Goal: Task Accomplishment & Management: Complete application form

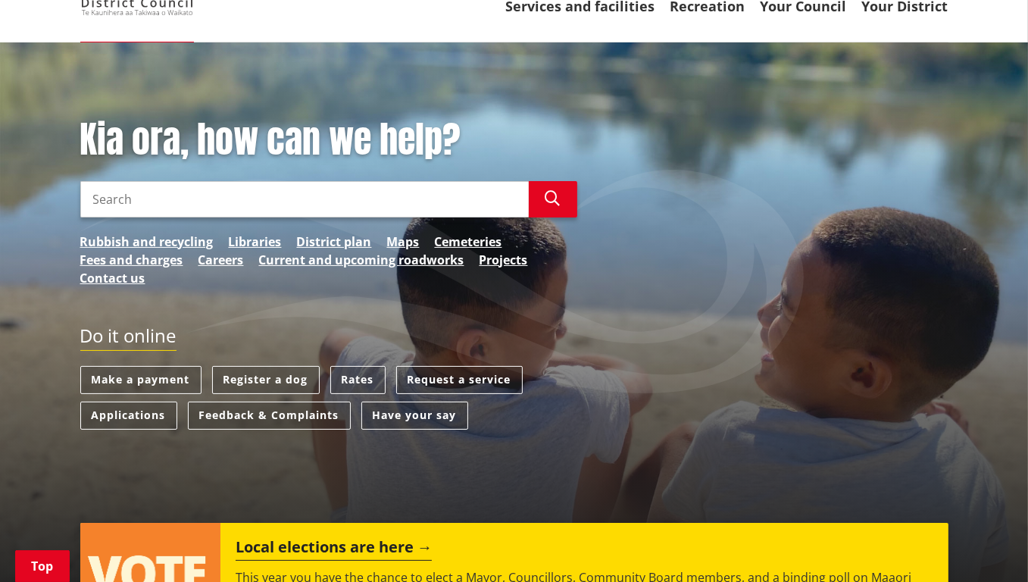
scroll to position [227, 0]
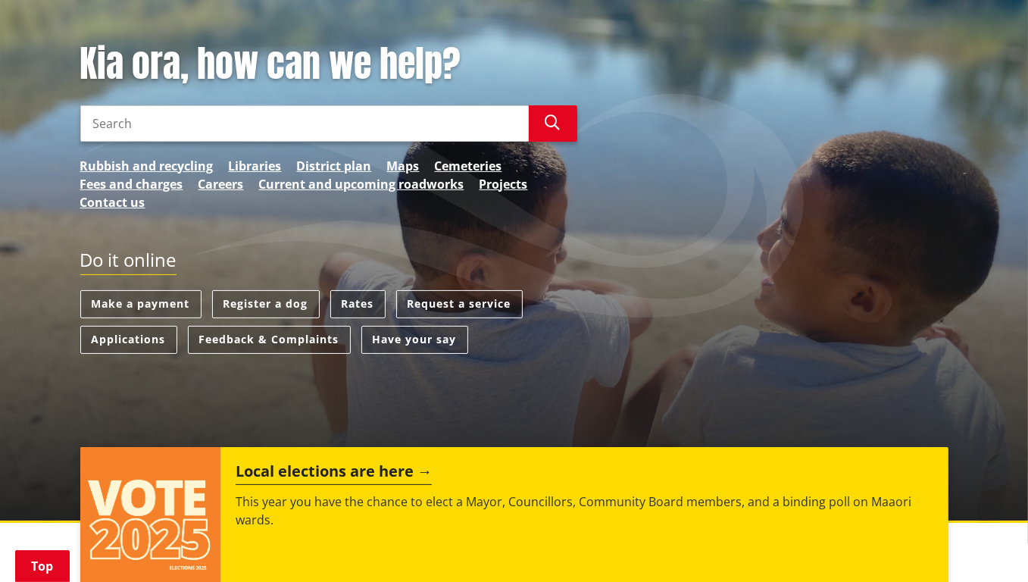
click at [365, 309] on link "Rates" at bounding box center [357, 304] width 55 height 28
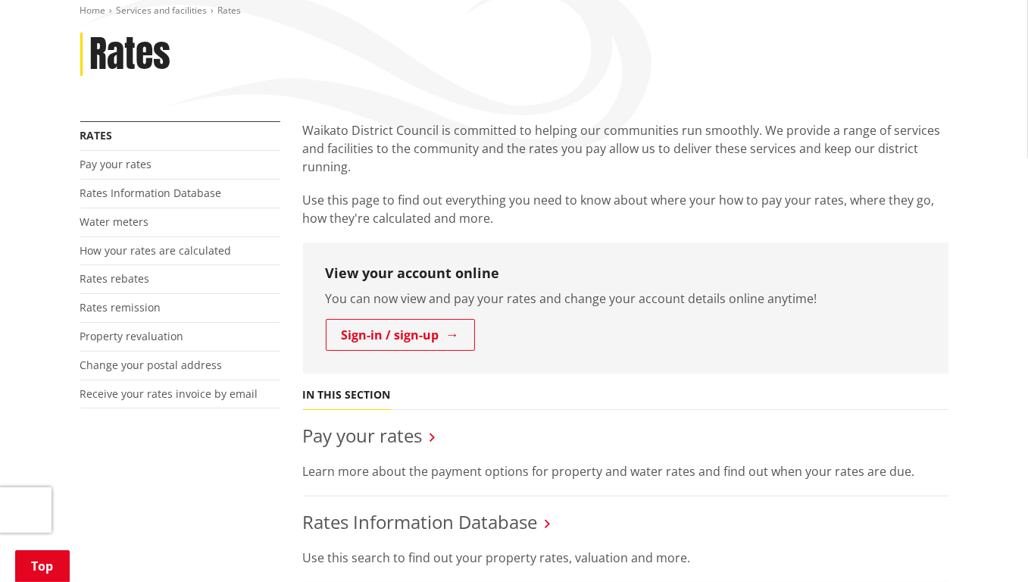
scroll to position [303, 0]
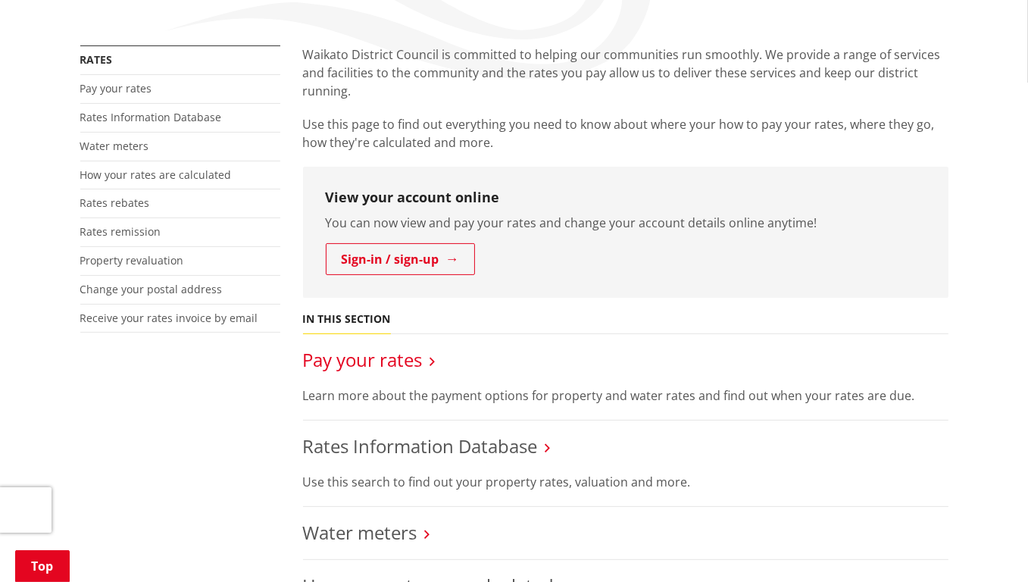
click at [382, 364] on link "Pay your rates" at bounding box center [363, 359] width 120 height 25
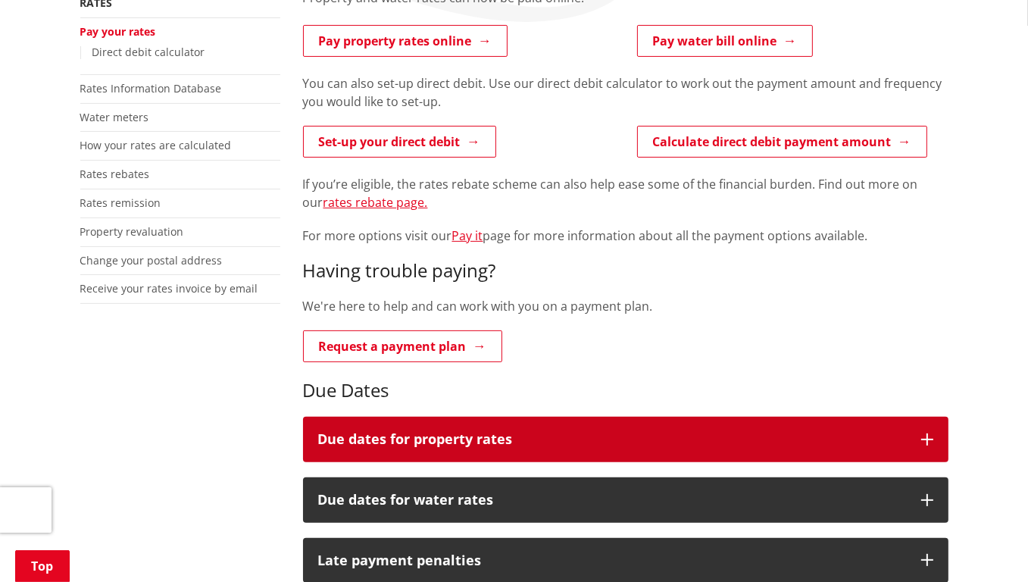
scroll to position [379, 0]
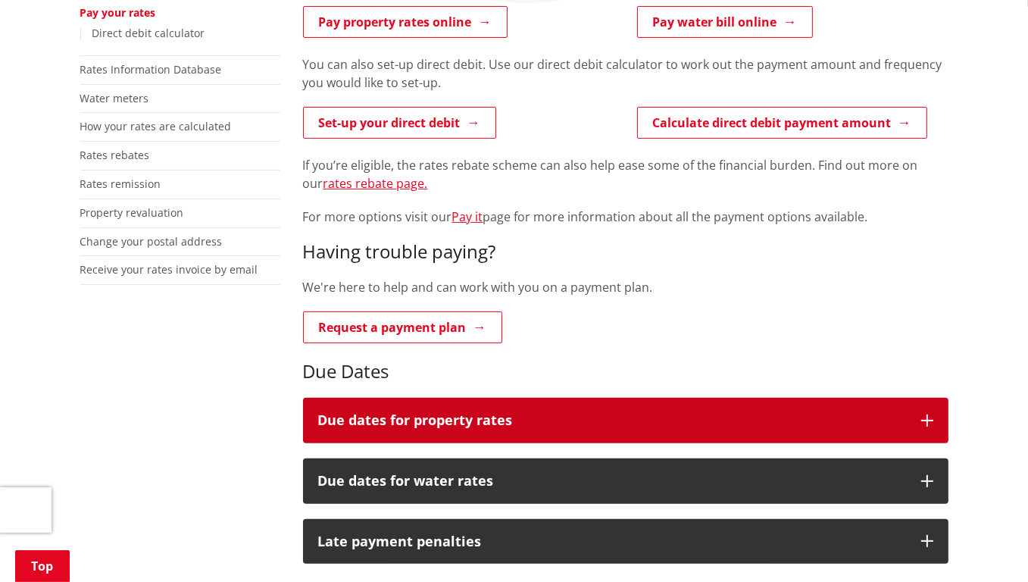
click at [455, 417] on h3 "Due dates for property rates" at bounding box center [612, 420] width 588 height 15
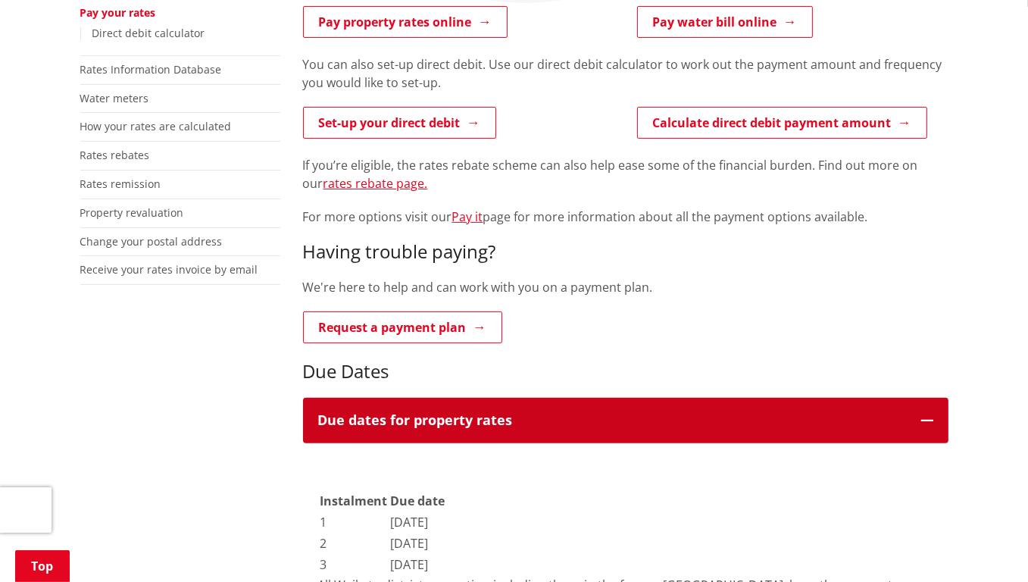
scroll to position [303, 0]
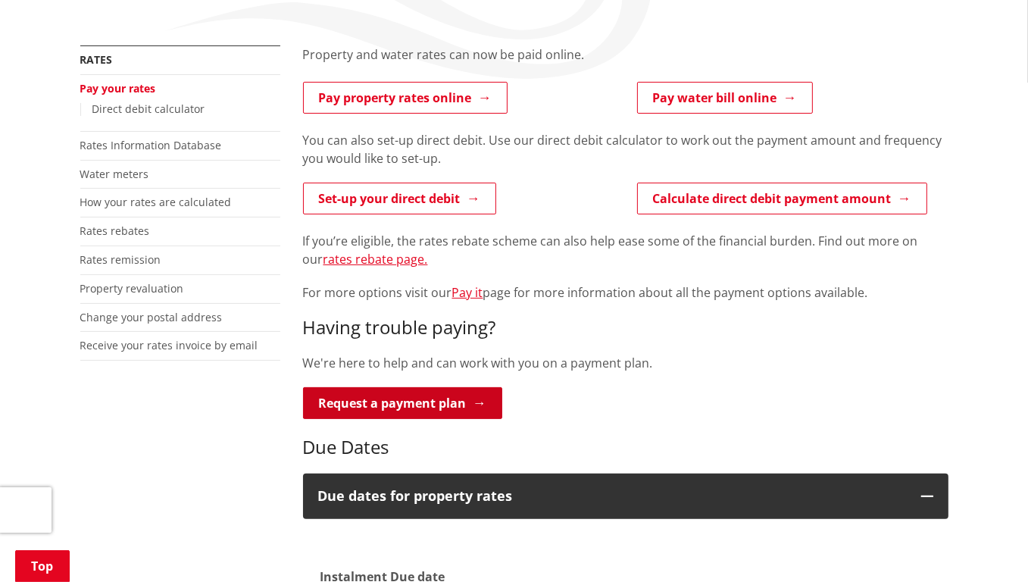
click at [448, 407] on link "Request a payment plan" at bounding box center [402, 403] width 199 height 32
